Goal: Task Accomplishment & Management: Manage account settings

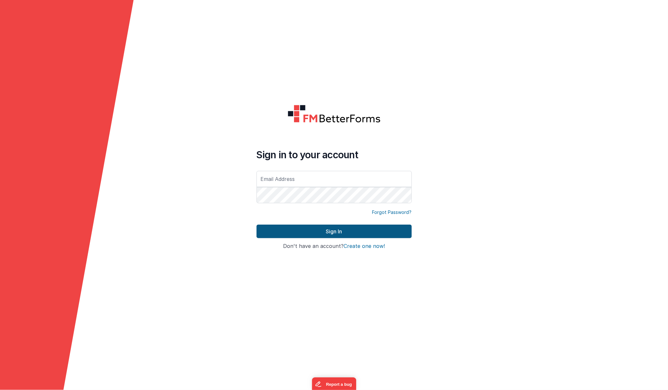
type input "[PERSON_NAME][EMAIL_ADDRESS][DOMAIN_NAME]"
click at [339, 229] on button "Sign In" at bounding box center [334, 232] width 155 height 14
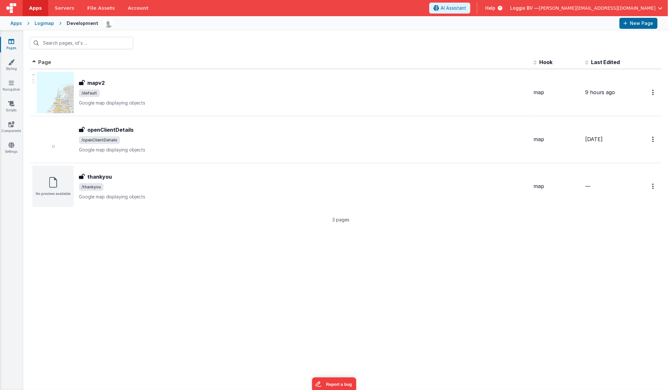
click at [16, 25] on div "Apps" at bounding box center [16, 23] width 12 height 6
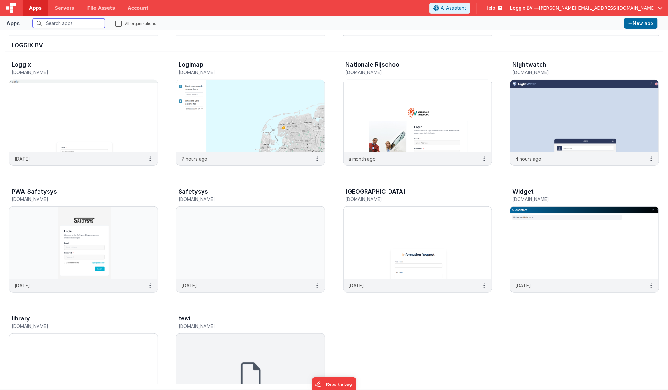
scroll to position [143, 0]
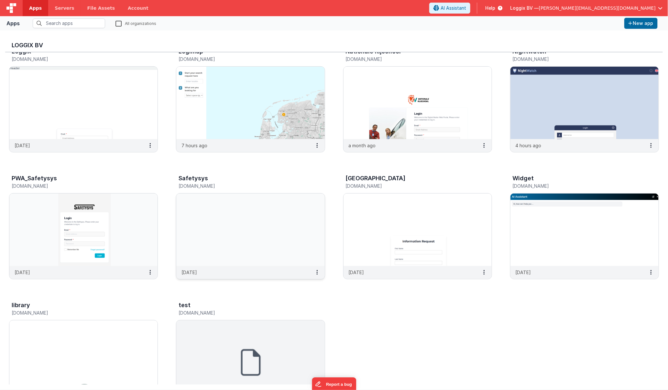
click at [226, 222] on img at bounding box center [250, 229] width 148 height 72
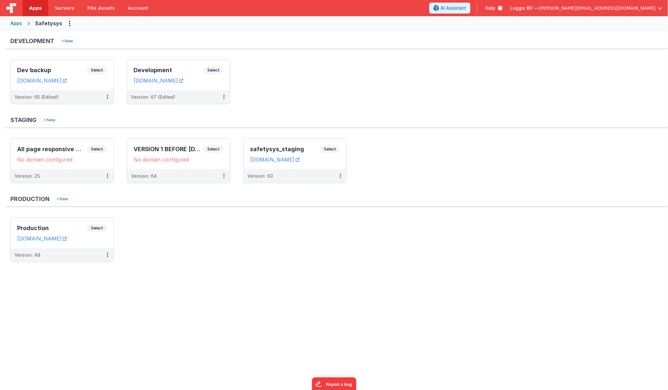
click at [172, 243] on ul "Production Select URLs [DOMAIN_NAME] Version: 48" at bounding box center [339, 242] width 658 height 51
